Goal: Task Accomplishment & Management: Use online tool/utility

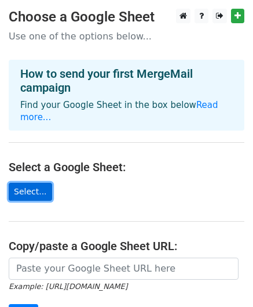
click at [23, 183] on link "Select..." at bounding box center [30, 192] width 43 height 18
click at [36, 184] on link "Select..." at bounding box center [30, 192] width 43 height 18
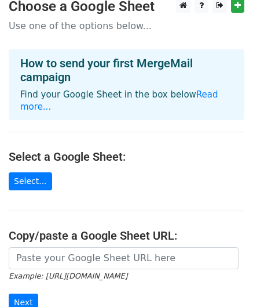
scroll to position [20, 0]
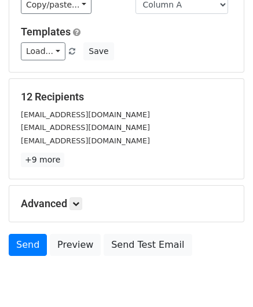
scroll to position [187, 0]
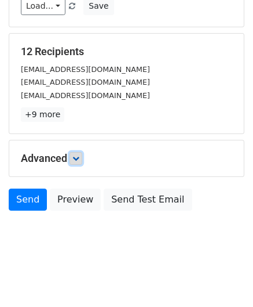
click at [72, 158] on link at bounding box center [76, 158] width 13 height 13
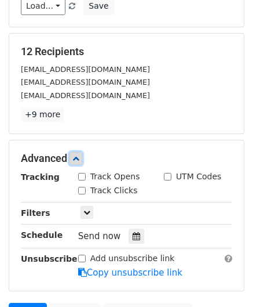
click at [72, 158] on link at bounding box center [76, 158] width 13 height 13
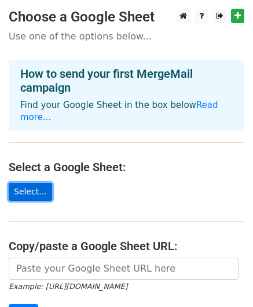
click at [40, 183] on link "Select..." at bounding box center [30, 192] width 43 height 18
